Goal: Transaction & Acquisition: Download file/media

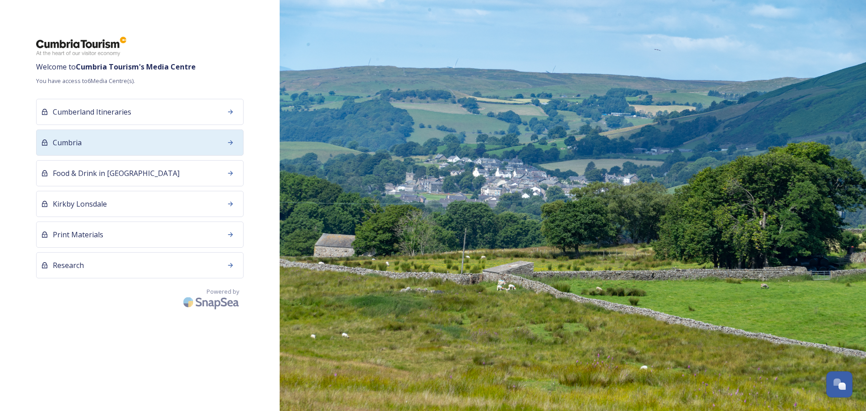
click at [134, 150] on div "Cumbria" at bounding box center [140, 143] width 208 height 26
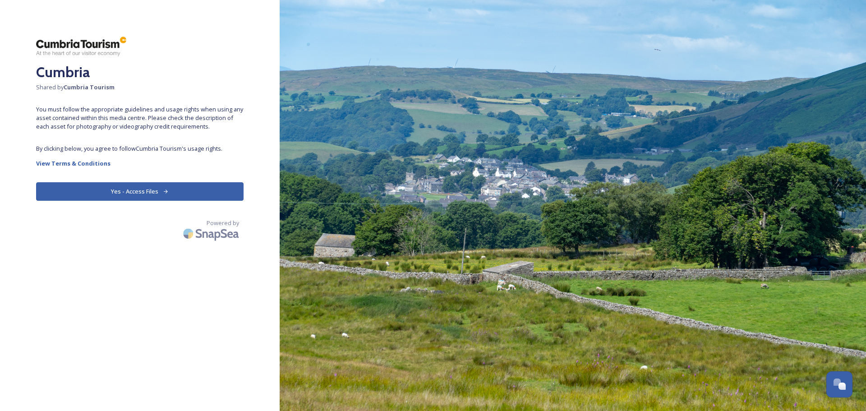
click at [139, 190] on button "Yes - Access Files" at bounding box center [140, 191] width 208 height 19
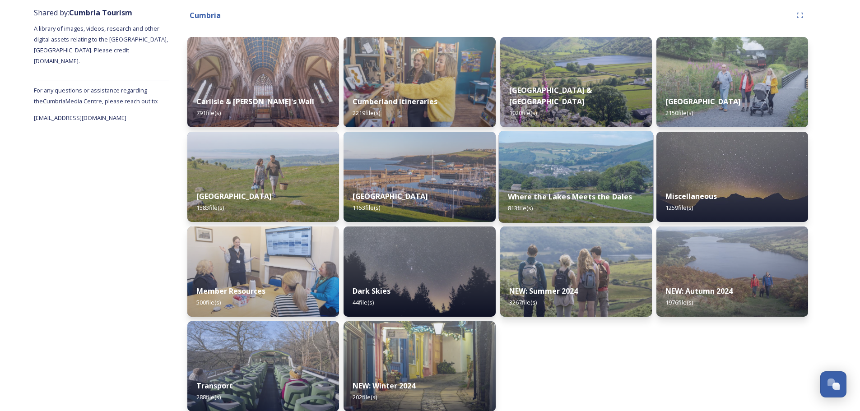
scroll to position [117, 0]
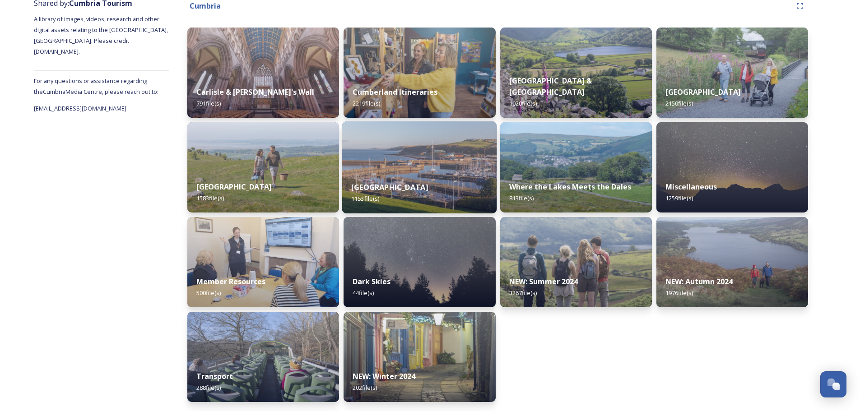
click at [428, 192] on strong "Western Lake District & Coast" at bounding box center [389, 187] width 77 height 10
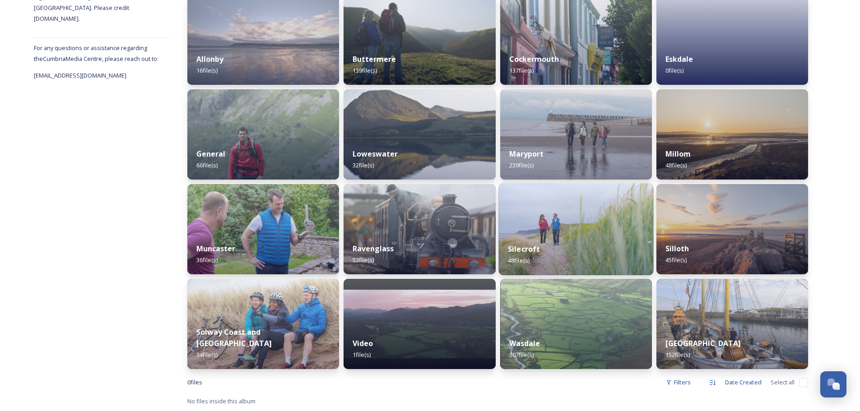
scroll to position [105, 0]
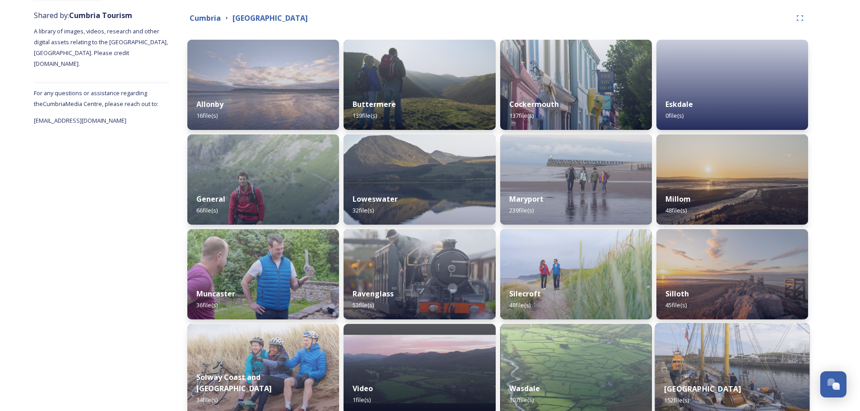
click at [746, 370] on img at bounding box center [731, 369] width 155 height 92
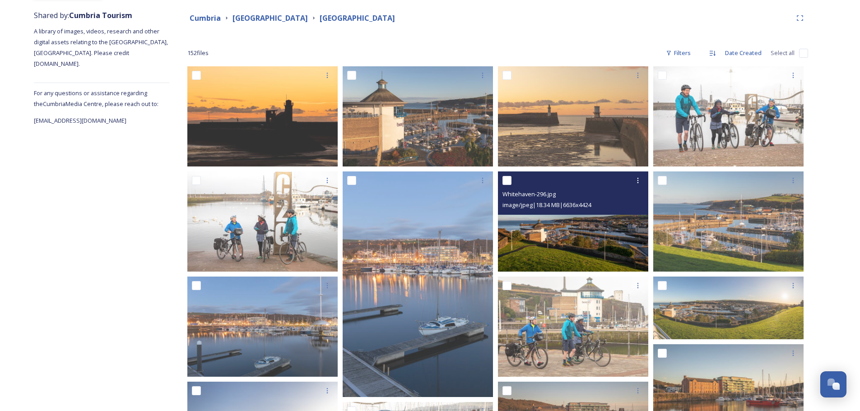
scroll to position [135, 0]
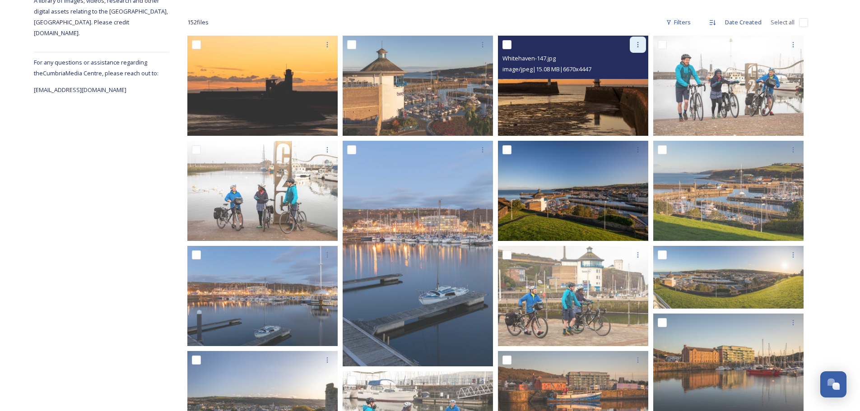
click at [634, 44] on icon at bounding box center [637, 44] width 7 height 7
click at [624, 83] on span "Download" at bounding box center [627, 82] width 28 height 9
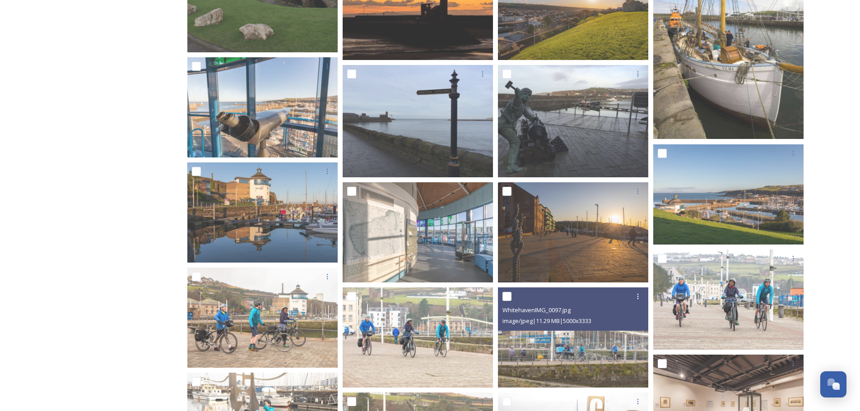
scroll to position [1173, 0]
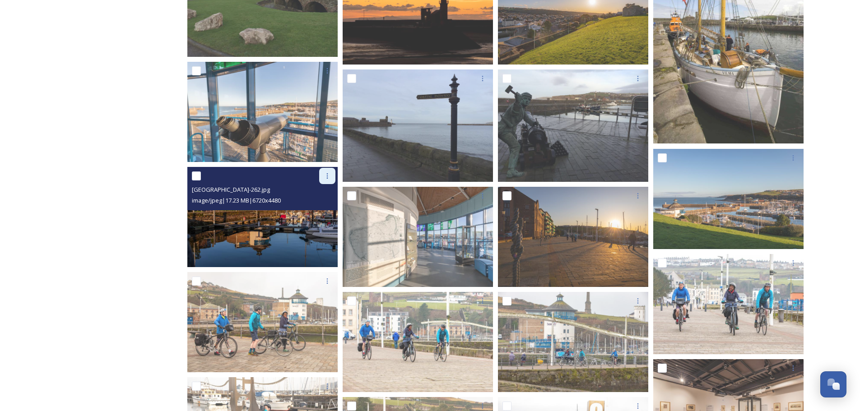
click at [321, 175] on div at bounding box center [327, 176] width 16 height 16
click at [320, 217] on span "Download" at bounding box center [317, 213] width 28 height 9
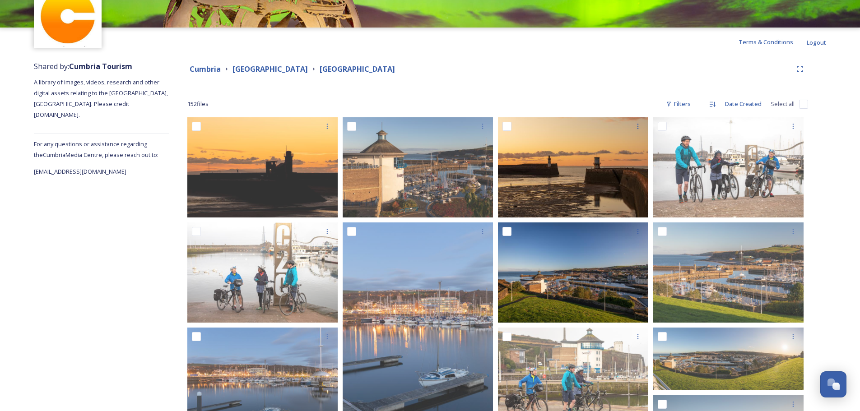
scroll to position [0, 0]
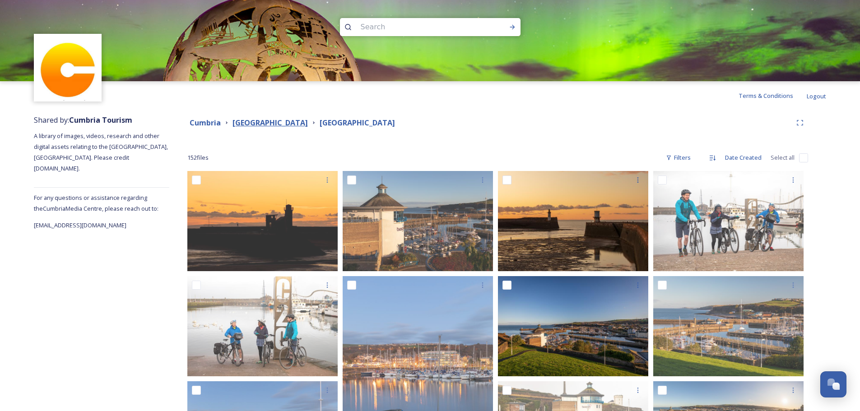
click at [308, 125] on strong "Western Lake District & Coast" at bounding box center [269, 123] width 75 height 10
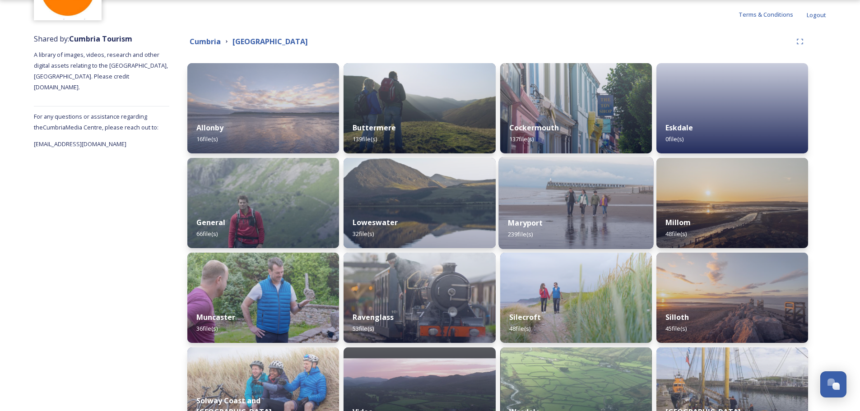
scroll to position [90, 0]
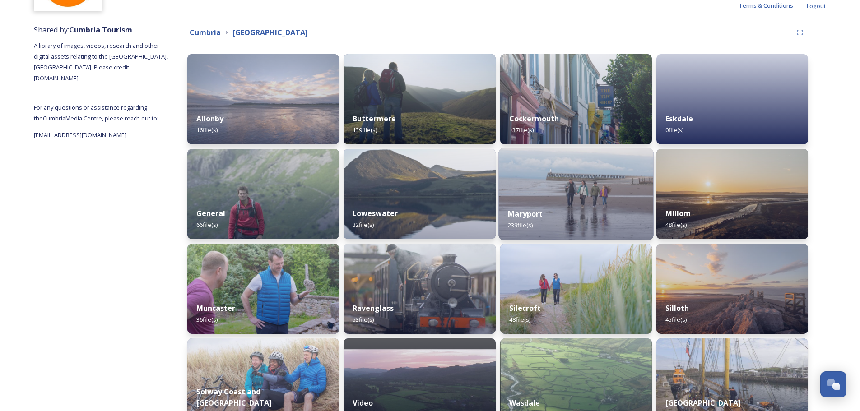
click at [583, 181] on img at bounding box center [575, 194] width 155 height 92
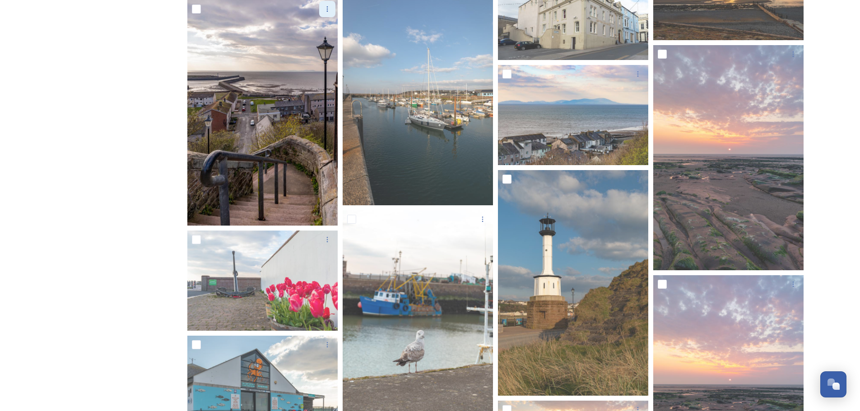
scroll to position [2076, 0]
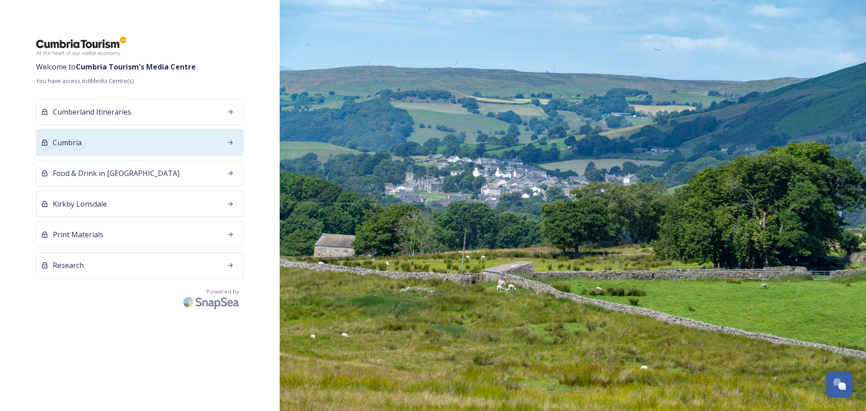
click at [99, 149] on div "Cumbria" at bounding box center [140, 143] width 208 height 26
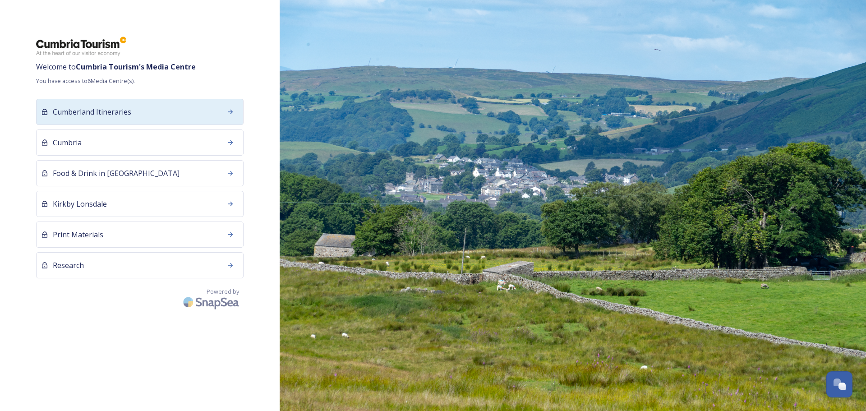
click at [140, 115] on div "Cumberland Itineraries" at bounding box center [140, 112] width 208 height 26
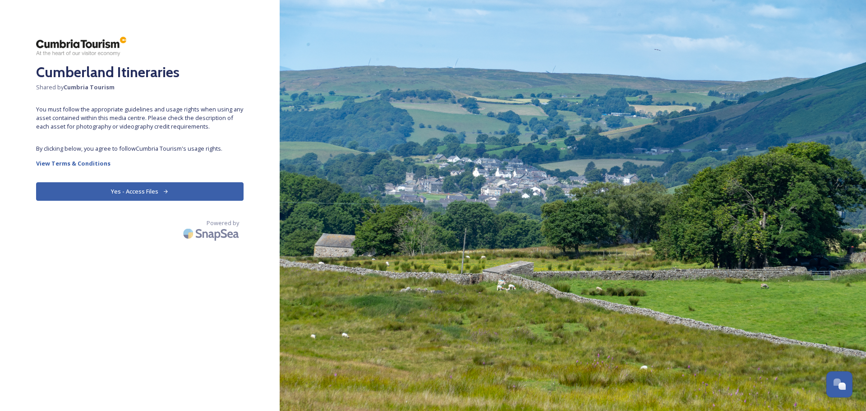
click at [187, 191] on button "Yes - Access Files" at bounding box center [140, 191] width 208 height 19
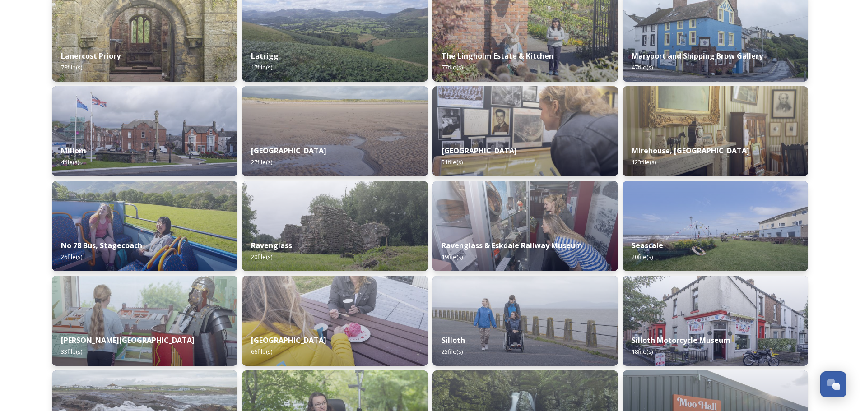
scroll to position [722, 0]
click at [471, 138] on div "[GEOGRAPHIC_DATA] 51 file(s)" at bounding box center [524, 156] width 189 height 41
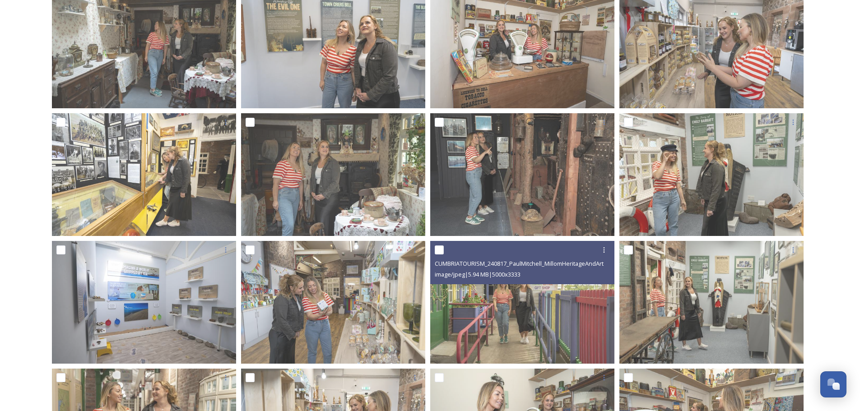
scroll to position [668, 0]
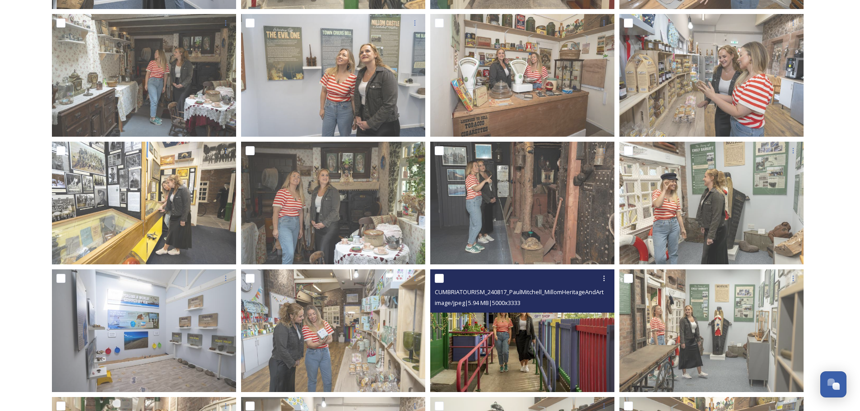
click at [529, 353] on img at bounding box center [522, 330] width 184 height 123
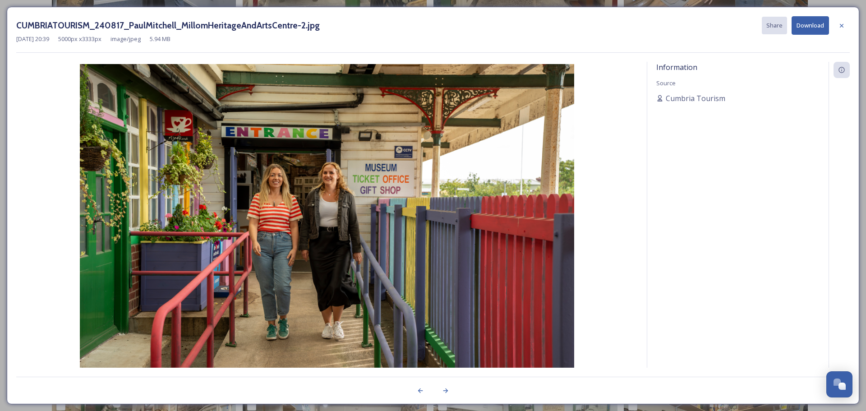
click at [814, 27] on button "Download" at bounding box center [810, 25] width 37 height 19
click at [842, 25] on icon at bounding box center [842, 25] width 4 height 4
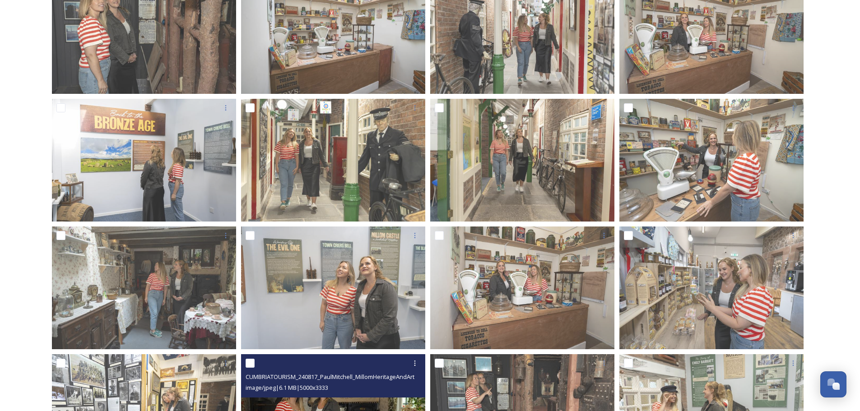
scroll to position [442, 0]
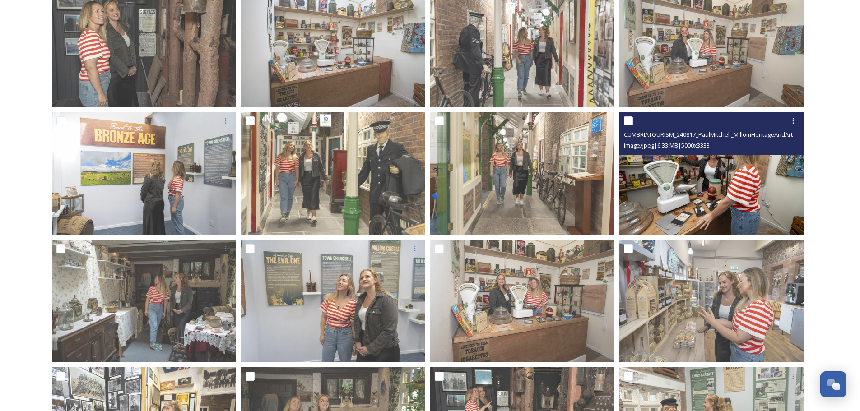
click at [721, 192] on img at bounding box center [711, 173] width 184 height 123
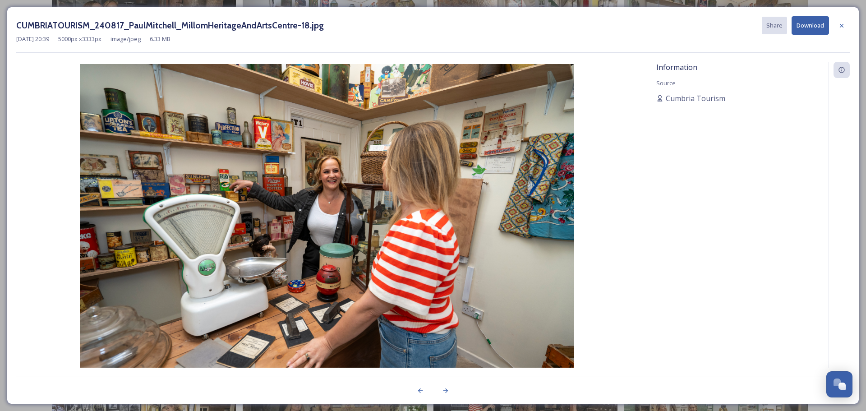
click at [809, 24] on button "Download" at bounding box center [810, 25] width 37 height 19
click at [842, 28] on icon at bounding box center [841, 25] width 7 height 7
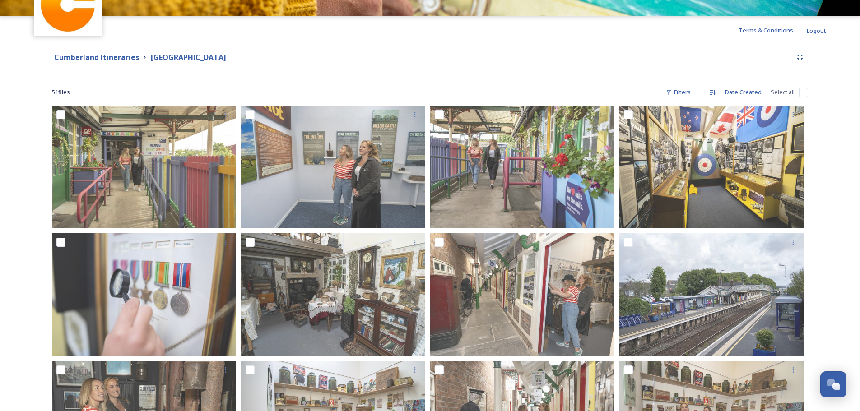
scroll to position [0, 0]
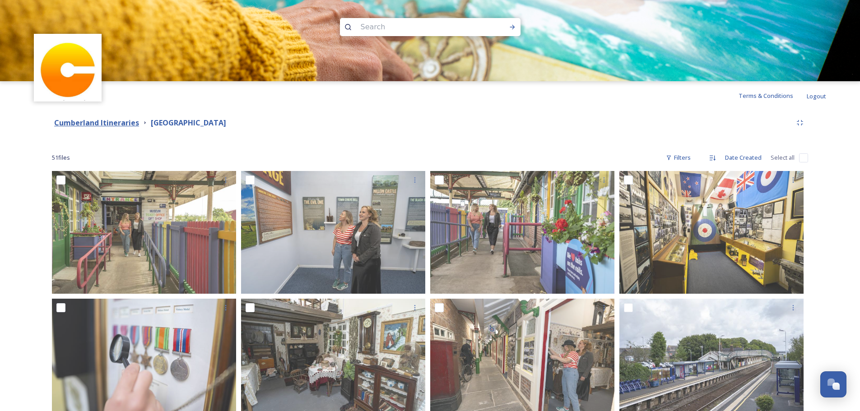
click at [83, 123] on strong "Cumberland Itineraries" at bounding box center [96, 123] width 85 height 10
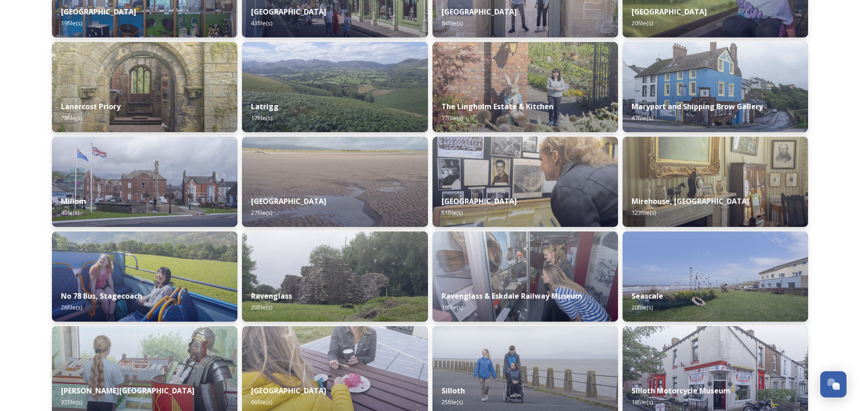
scroll to position [677, 0]
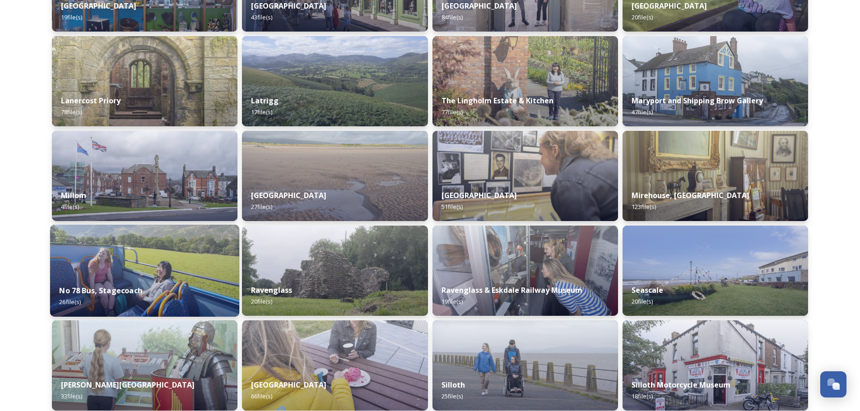
click at [183, 271] on img at bounding box center [144, 271] width 189 height 92
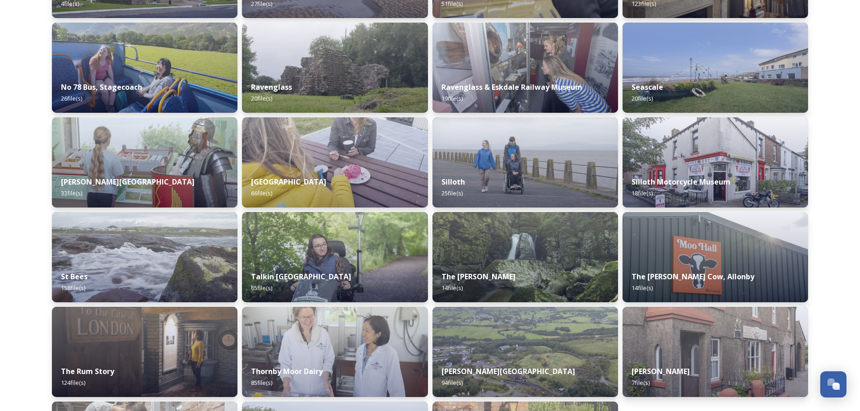
scroll to position [880, 0]
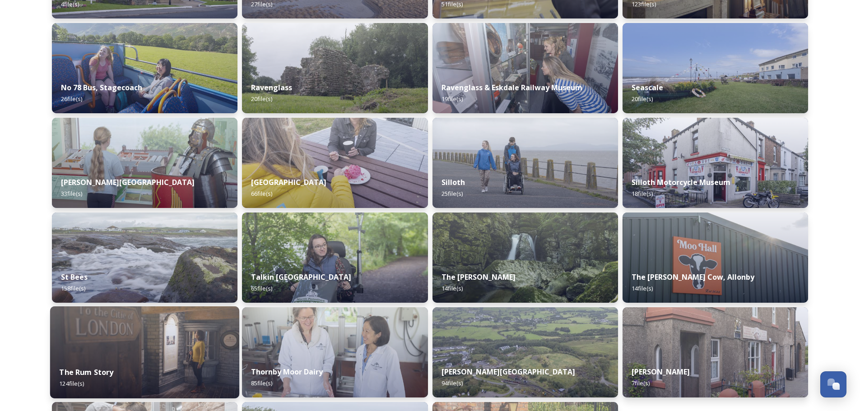
click at [148, 346] on img at bounding box center [144, 352] width 189 height 92
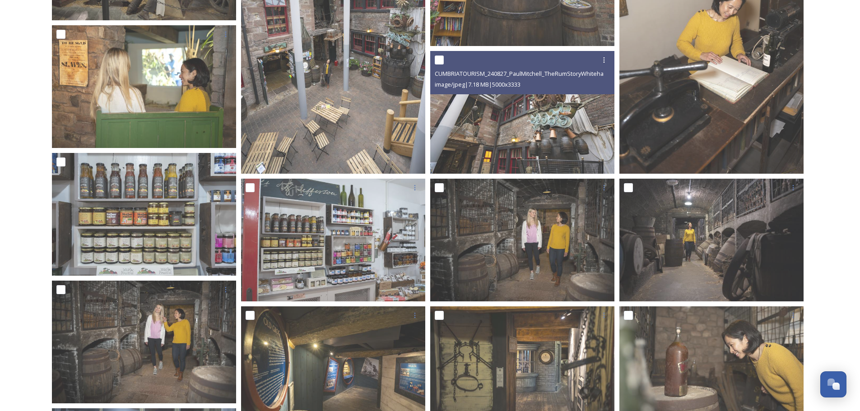
scroll to position [812, 0]
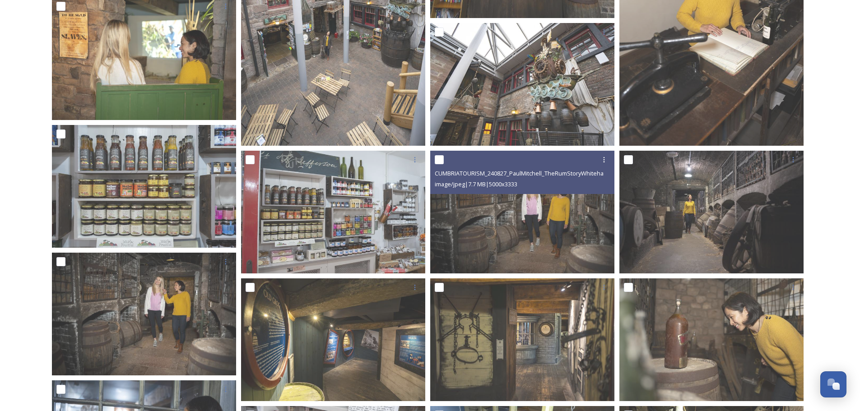
click at [511, 242] on img at bounding box center [522, 212] width 184 height 123
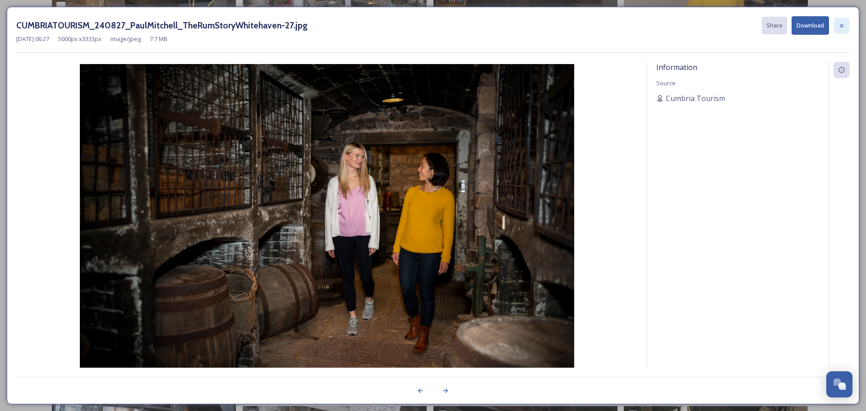
click at [843, 25] on icon at bounding box center [842, 25] width 4 height 4
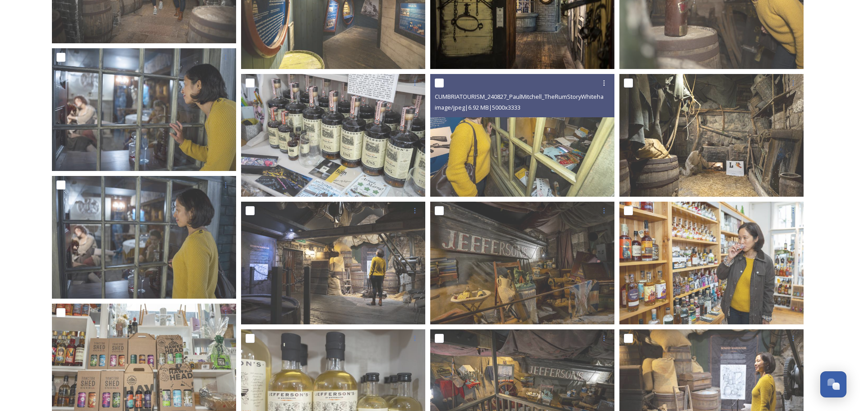
scroll to position [1218, 0]
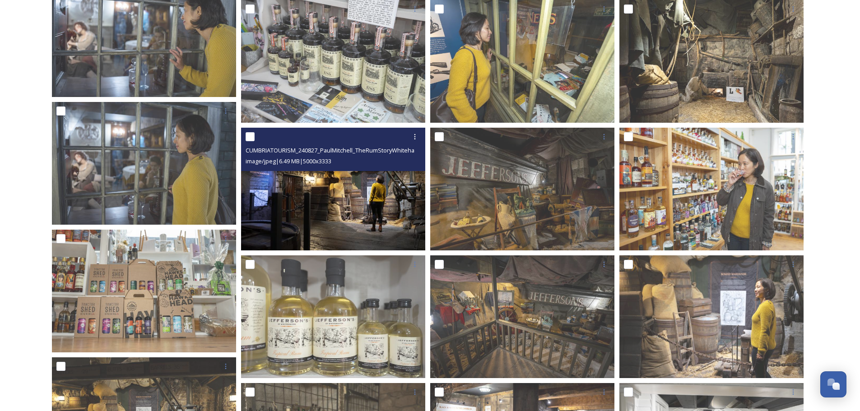
click at [356, 193] on img at bounding box center [333, 189] width 184 height 123
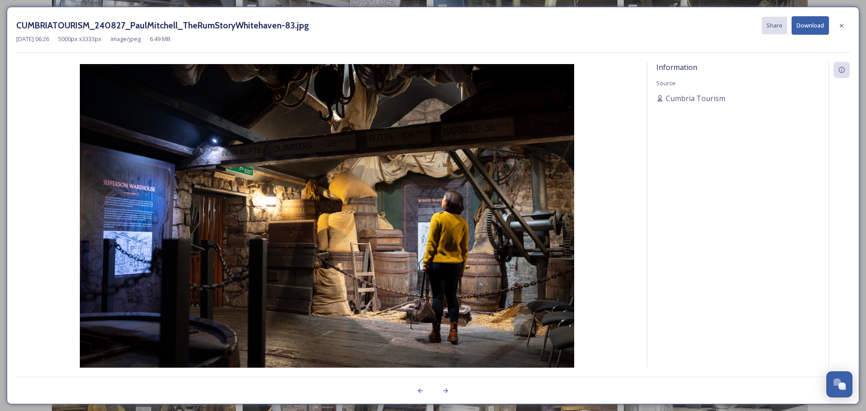
click at [809, 26] on button "Download" at bounding box center [810, 25] width 37 height 19
click at [840, 27] on icon at bounding box center [841, 25] width 7 height 7
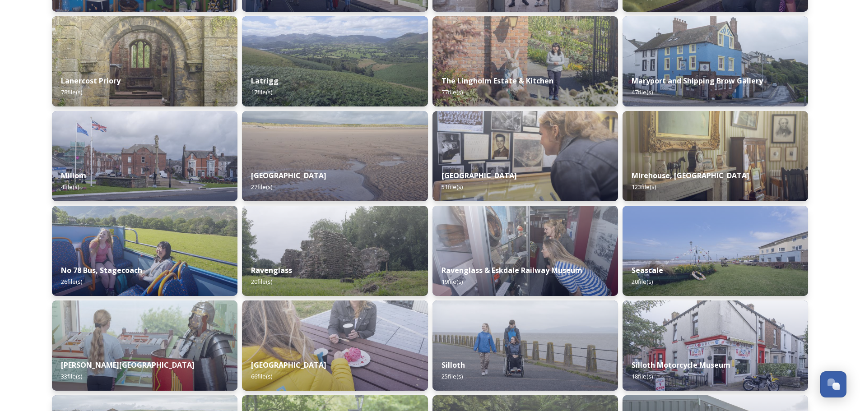
scroll to position [699, 0]
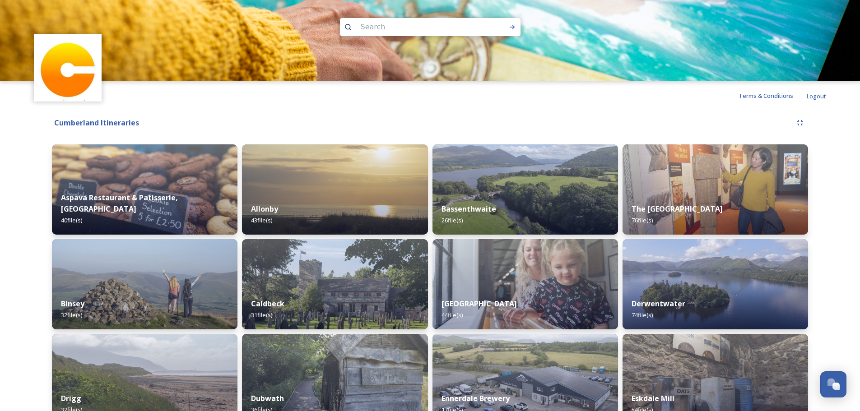
click at [63, 62] on img at bounding box center [67, 67] width 65 height 65
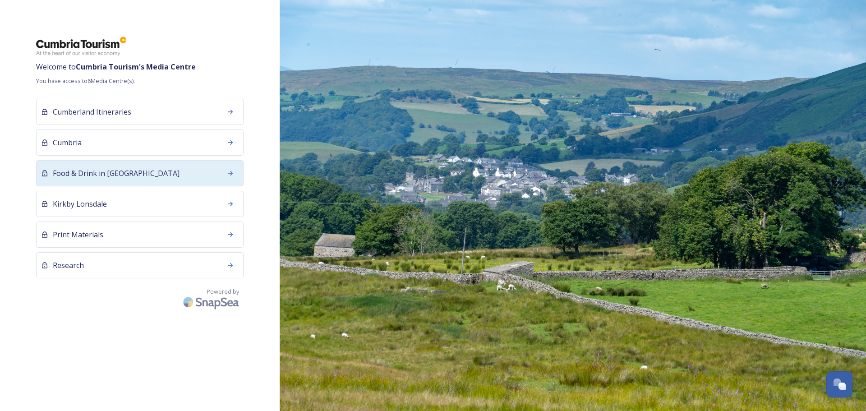
click at [104, 169] on span "Food & Drink in [GEOGRAPHIC_DATA]" at bounding box center [116, 173] width 127 height 11
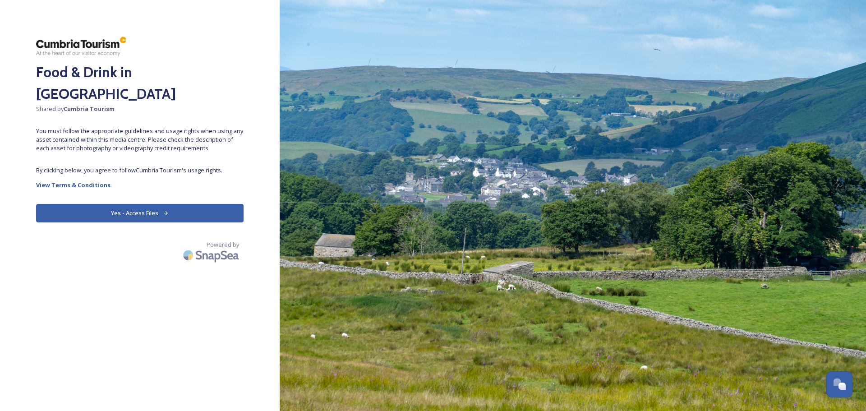
click at [129, 204] on button "Yes - Access Files" at bounding box center [140, 213] width 208 height 19
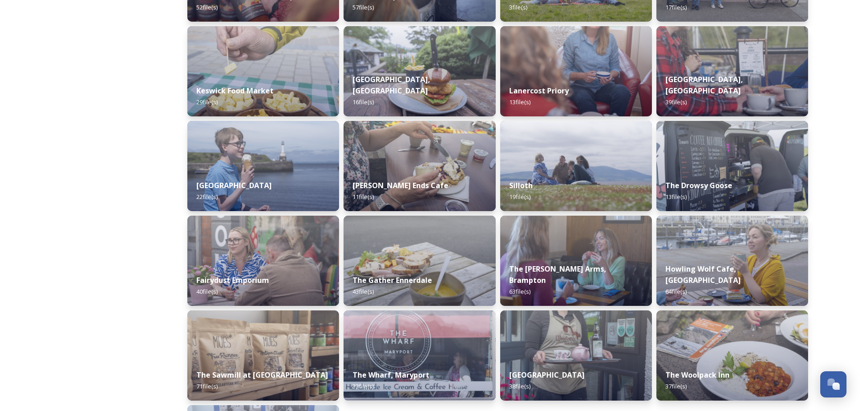
scroll to position [316, 0]
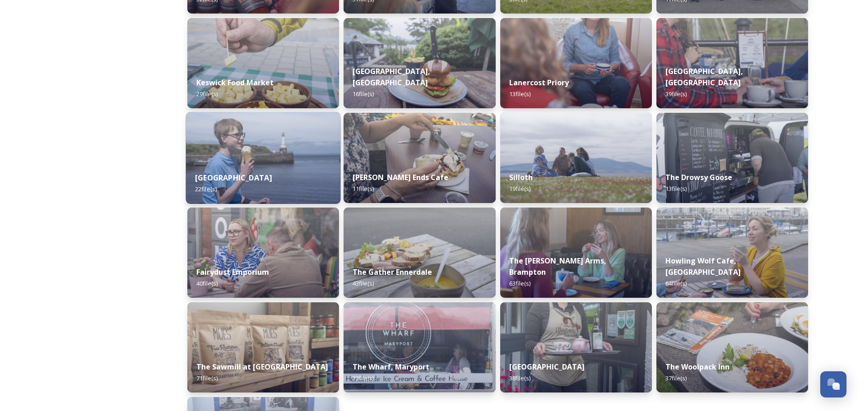
click at [260, 171] on div "Maryport Harbour 22 file(s)" at bounding box center [263, 183] width 155 height 41
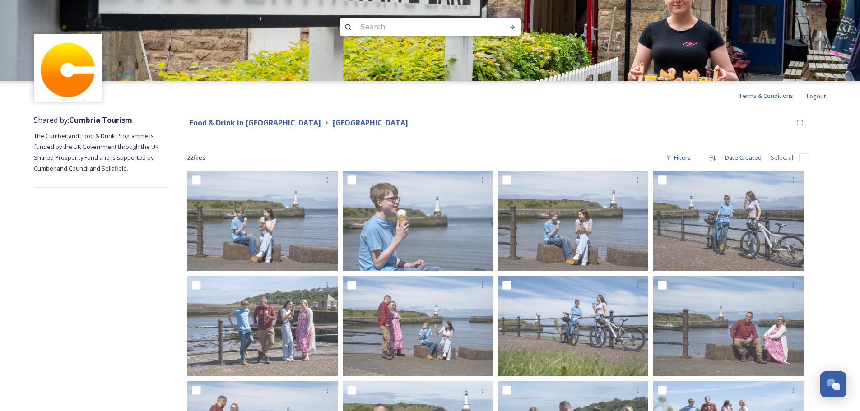
click at [269, 125] on strong "Food & Drink in [GEOGRAPHIC_DATA]" at bounding box center [255, 123] width 131 height 10
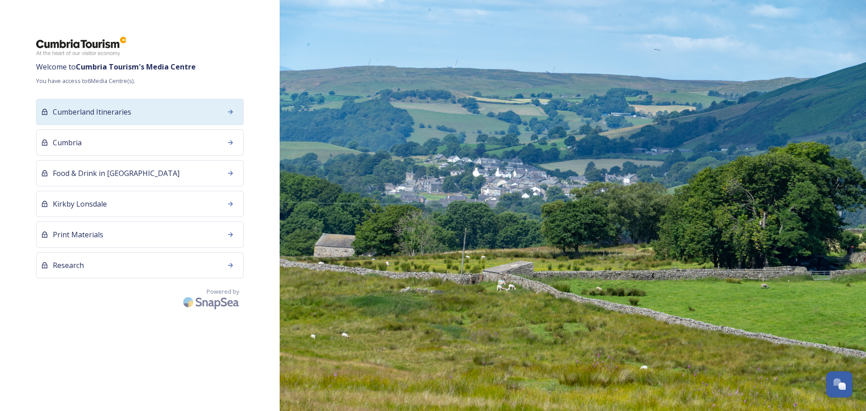
click at [140, 113] on div "Cumberland Itineraries" at bounding box center [140, 112] width 208 height 26
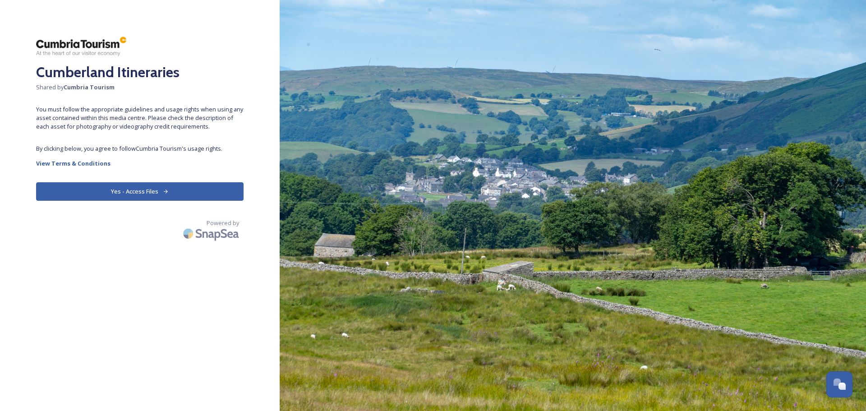
click at [168, 190] on button "Yes - Access Files" at bounding box center [140, 191] width 208 height 19
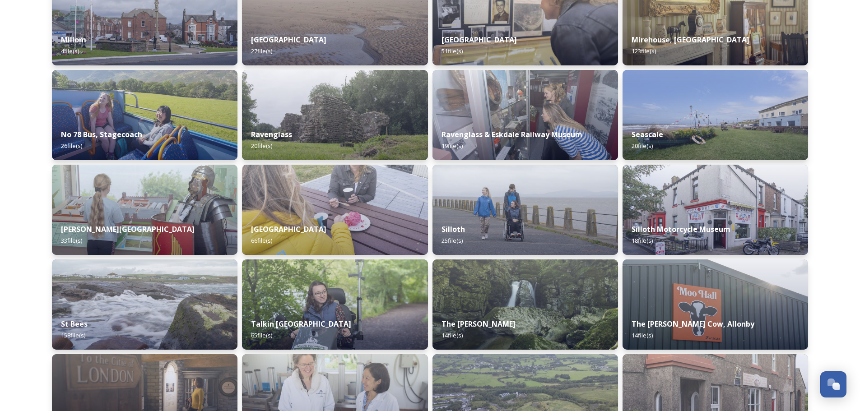
scroll to position [857, 0]
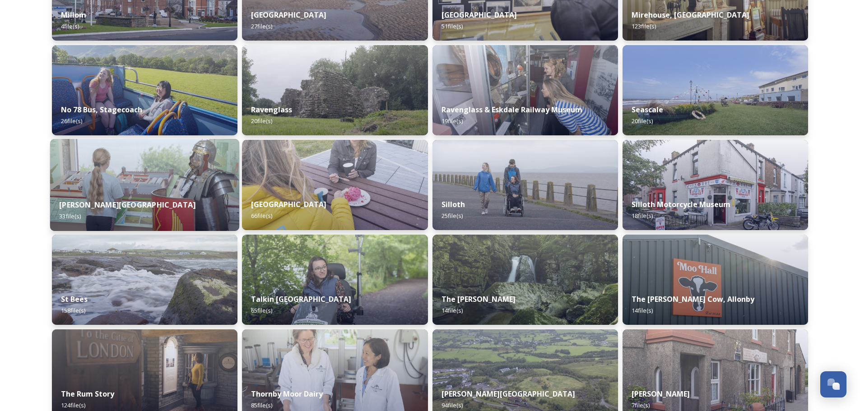
click at [156, 180] on img at bounding box center [144, 185] width 189 height 92
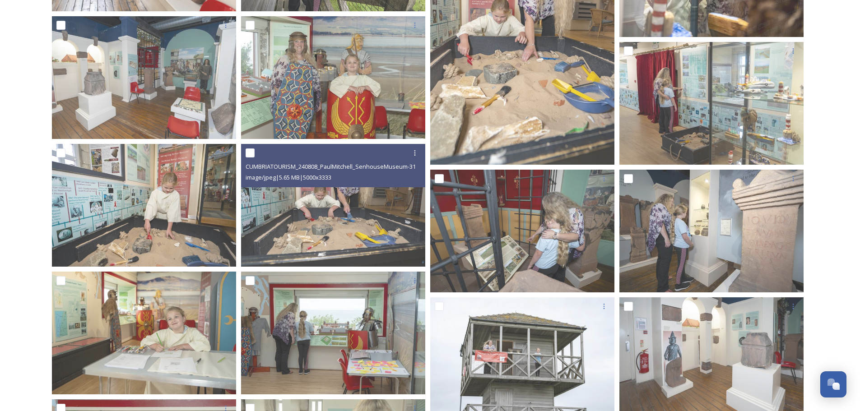
scroll to position [562, 0]
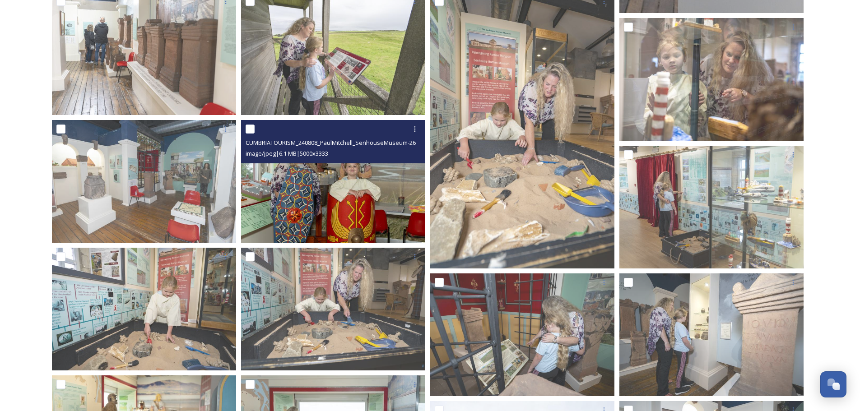
click at [364, 196] on img at bounding box center [333, 181] width 184 height 123
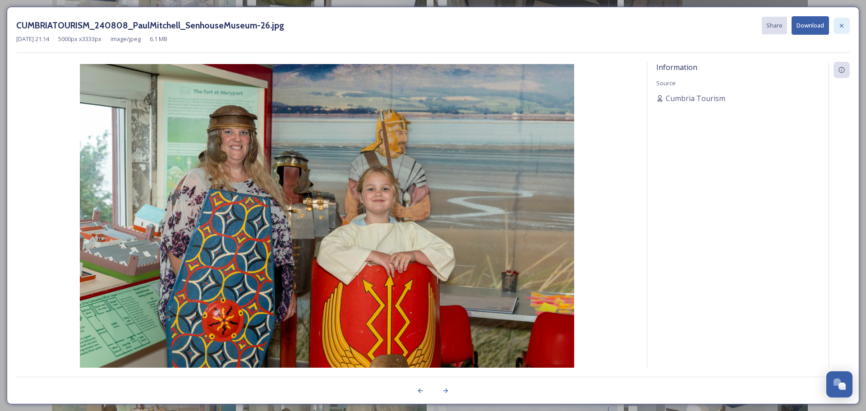
click at [843, 22] on icon at bounding box center [841, 25] width 7 height 7
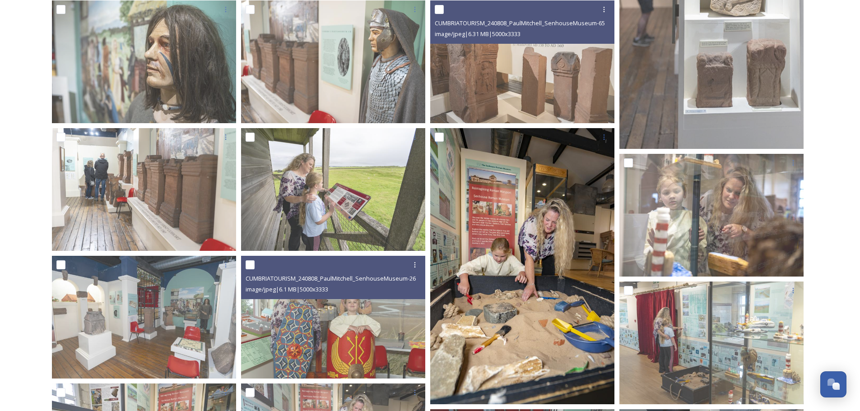
scroll to position [426, 0]
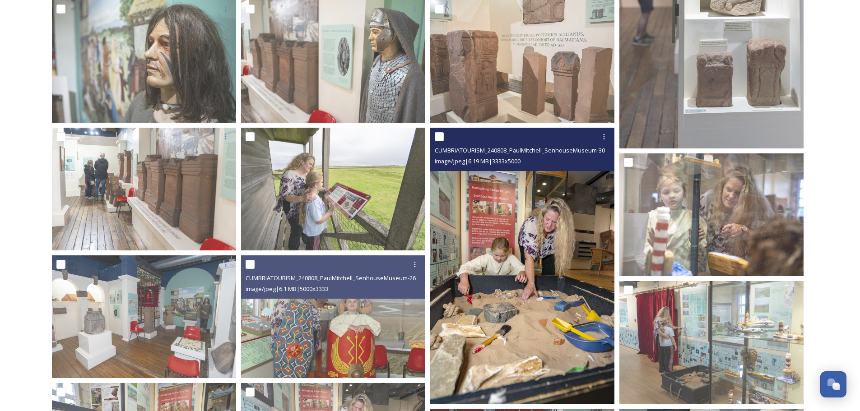
click at [558, 222] on img at bounding box center [522, 266] width 184 height 276
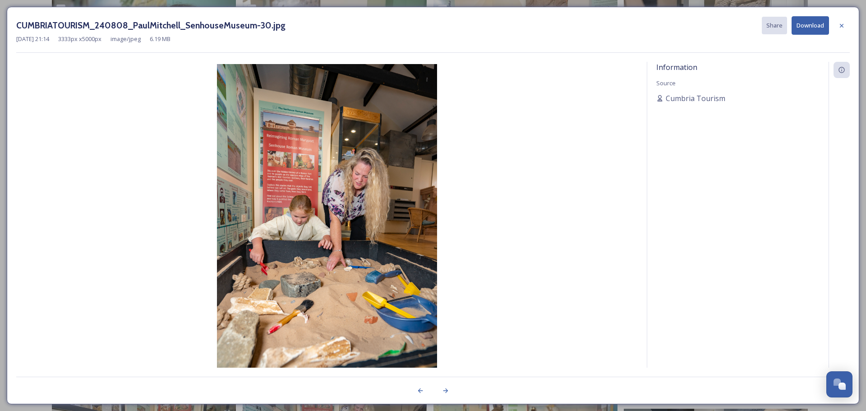
click at [804, 27] on button "Download" at bounding box center [810, 25] width 37 height 19
click at [843, 27] on icon at bounding box center [841, 25] width 7 height 7
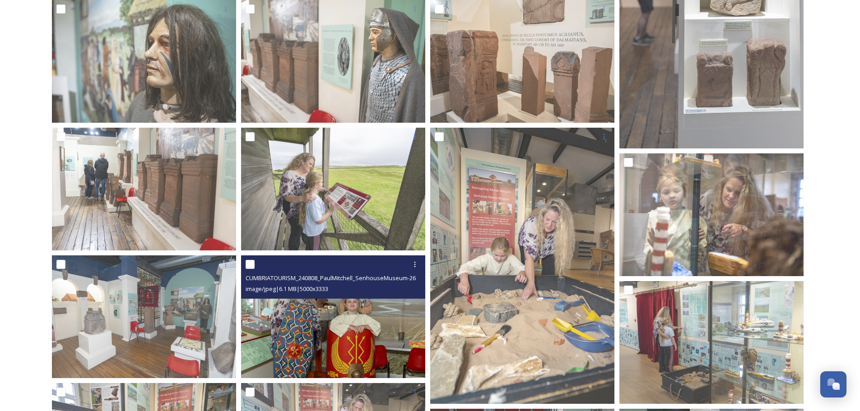
click at [357, 319] on img at bounding box center [333, 316] width 184 height 123
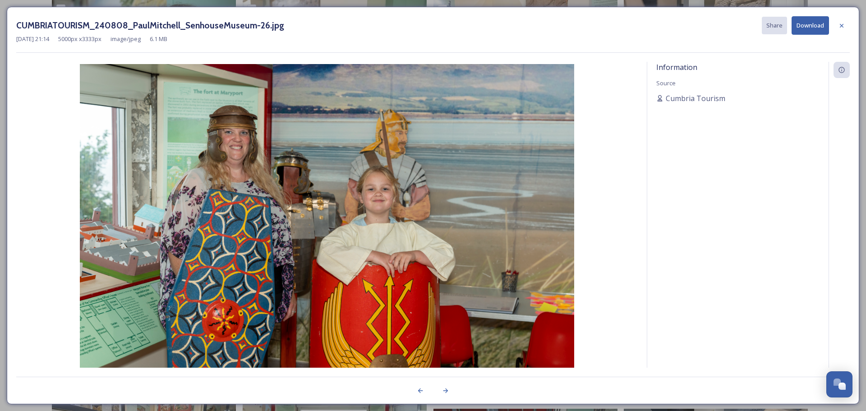
click at [806, 27] on button "Download" at bounding box center [810, 25] width 37 height 19
click at [842, 26] on icon at bounding box center [841, 25] width 7 height 7
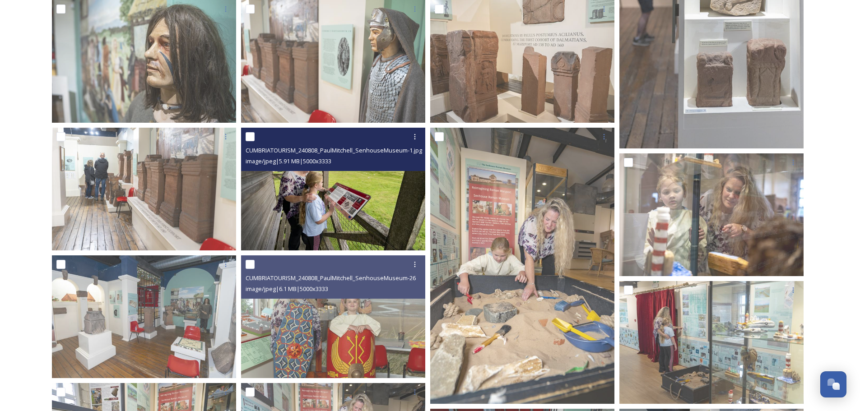
scroll to position [111, 0]
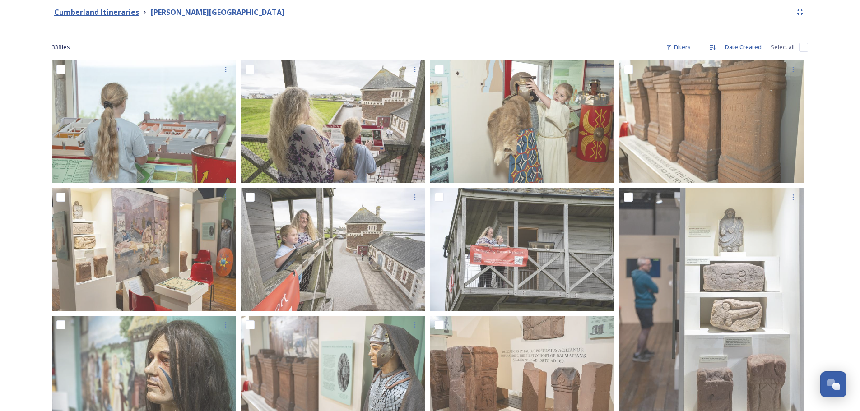
click at [101, 12] on strong "Cumberland Itineraries" at bounding box center [96, 12] width 85 height 10
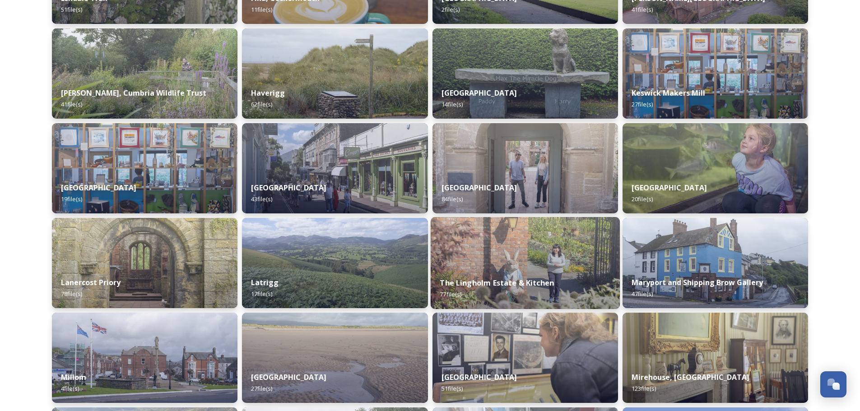
scroll to position [496, 0]
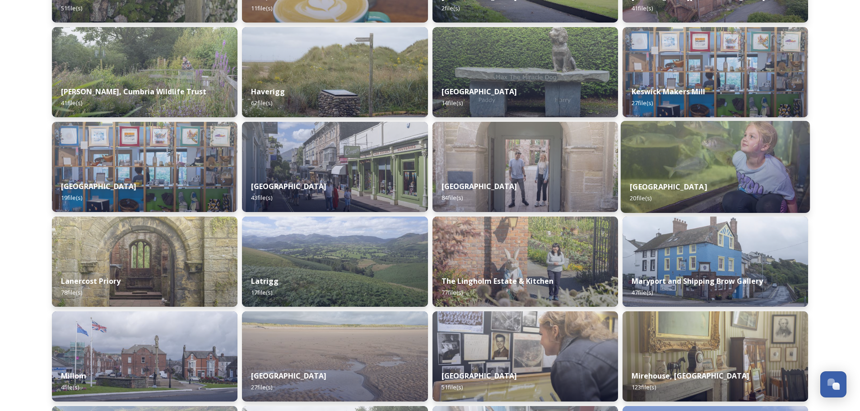
click at [679, 157] on img at bounding box center [714, 167] width 189 height 92
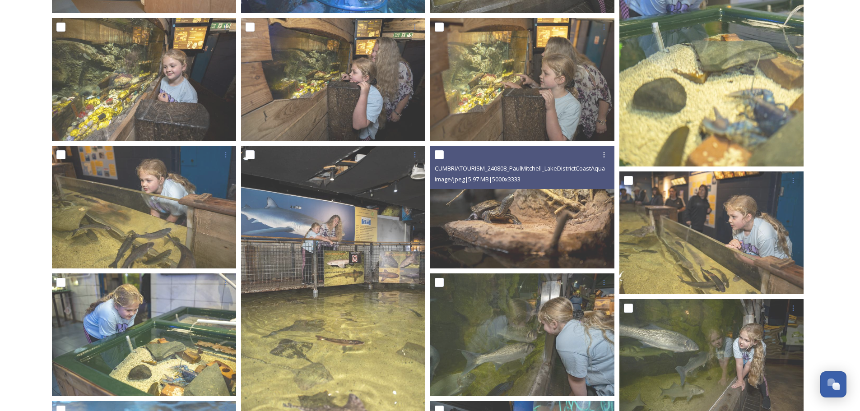
scroll to position [296, 0]
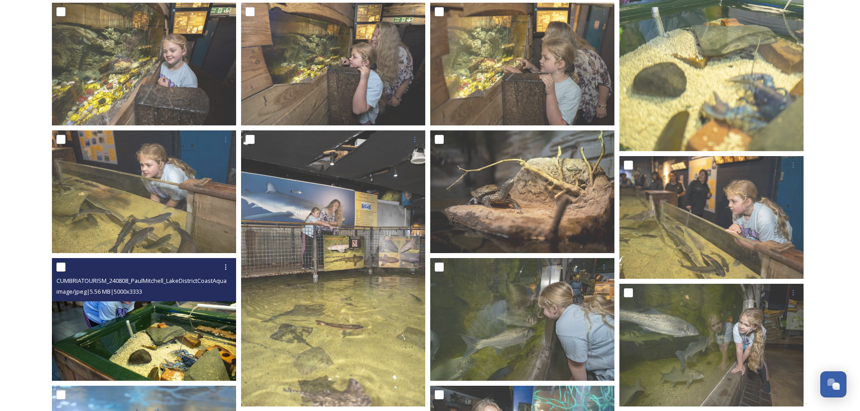
click at [194, 335] on img at bounding box center [144, 319] width 184 height 123
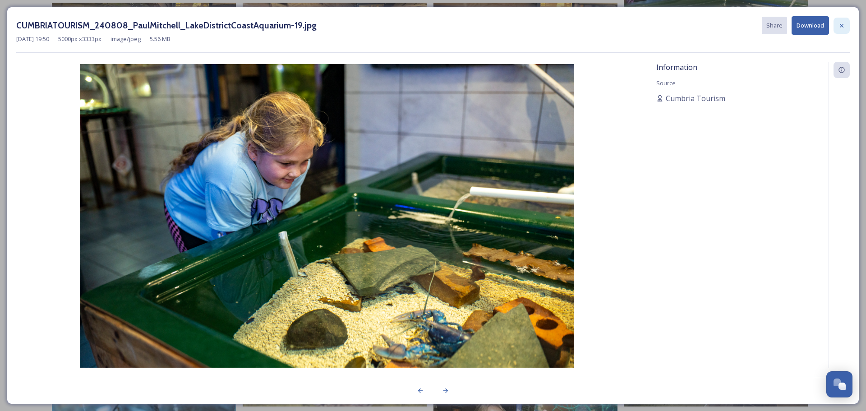
click at [843, 26] on icon at bounding box center [841, 25] width 7 height 7
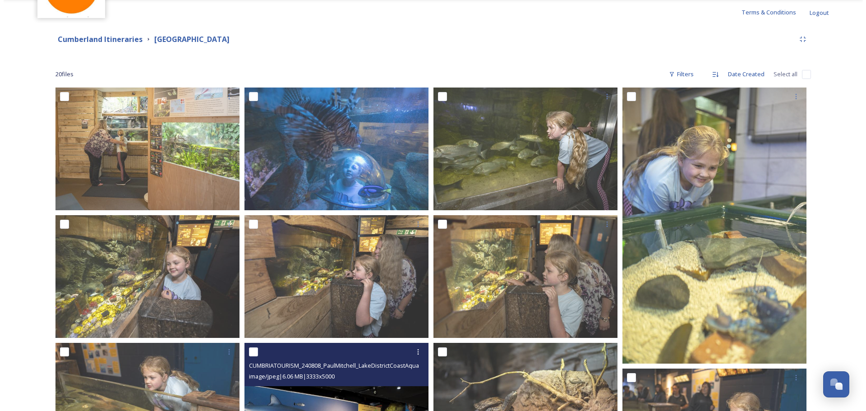
scroll to position [70, 0]
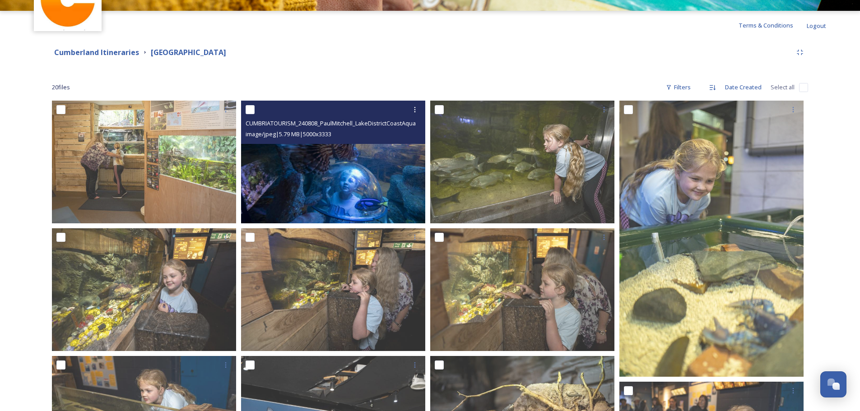
click at [313, 166] on img at bounding box center [333, 162] width 184 height 123
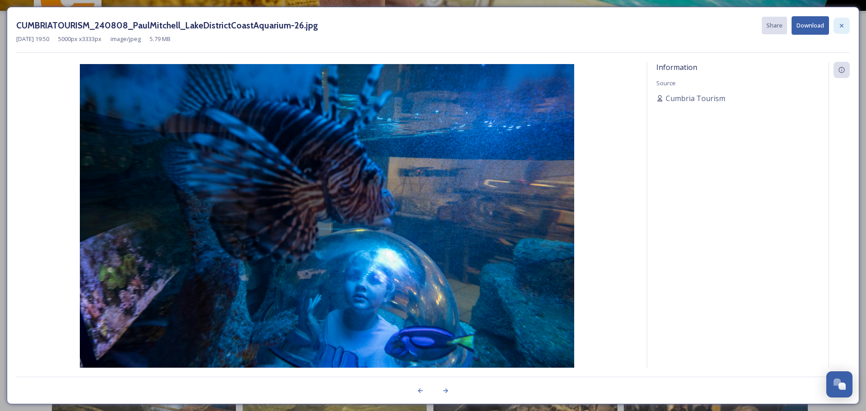
click at [841, 20] on div at bounding box center [842, 26] width 16 height 16
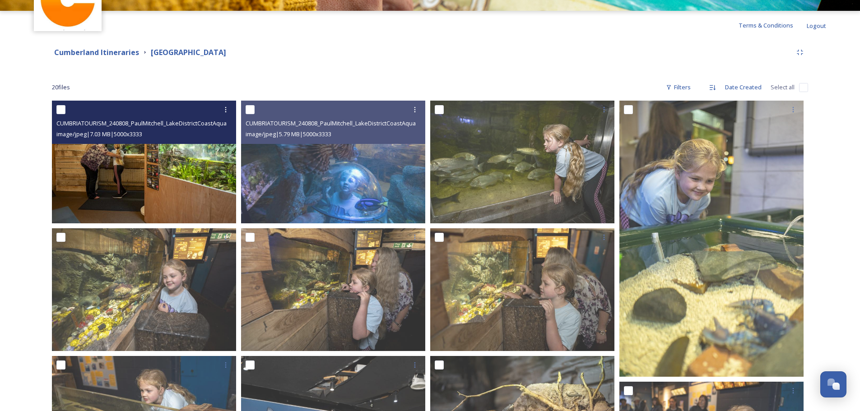
click at [140, 201] on img at bounding box center [144, 162] width 184 height 123
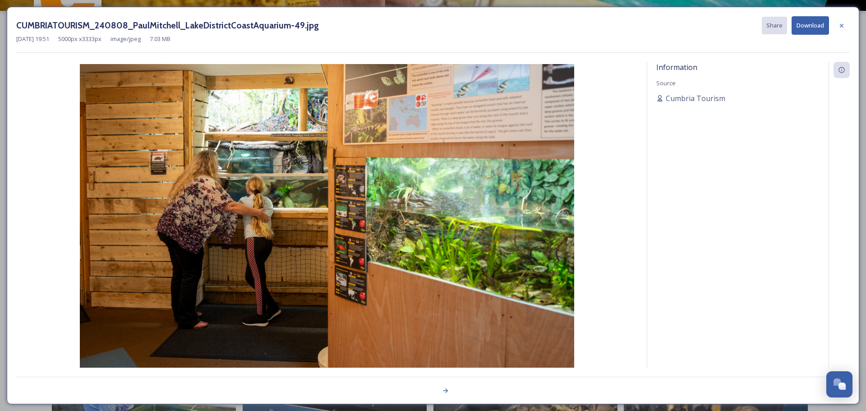
click at [808, 23] on button "Download" at bounding box center [810, 25] width 37 height 19
